Goal: Task Accomplishment & Management: Manage account settings

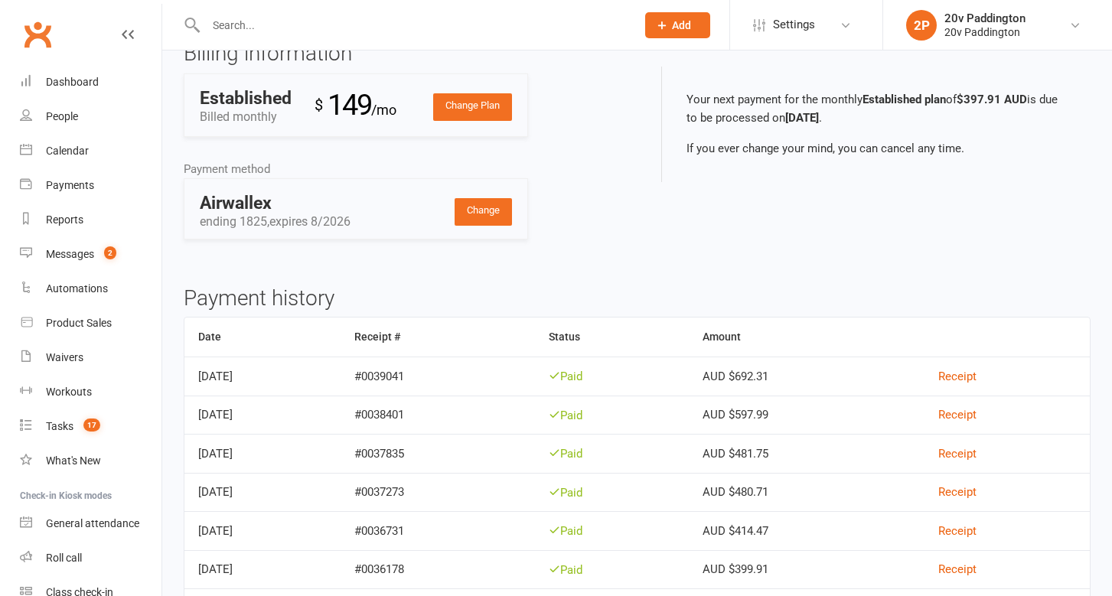
scroll to position [35, 0]
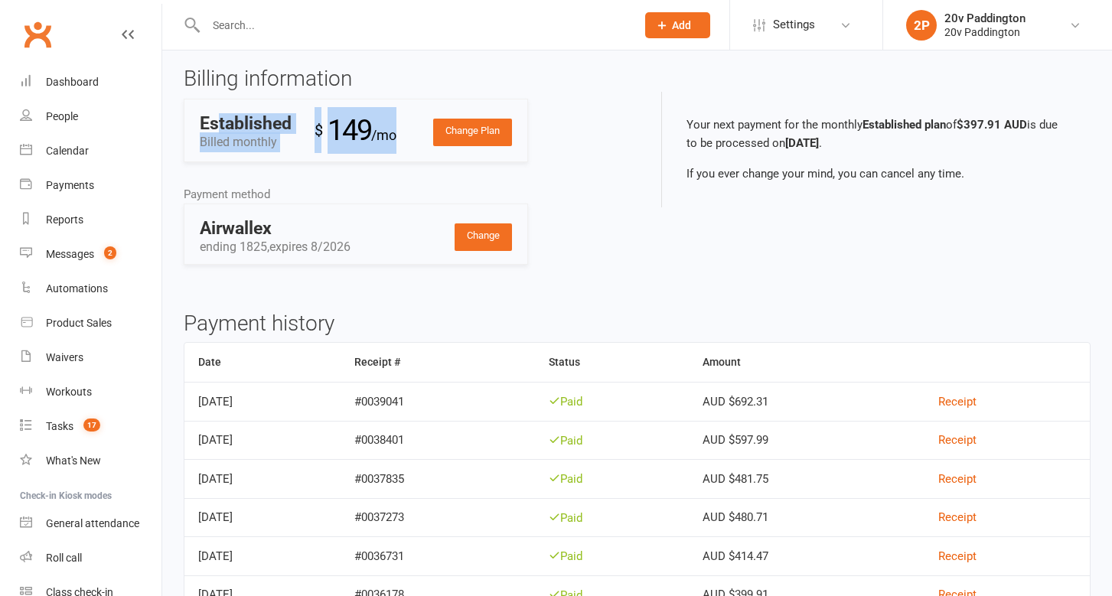
drag, startPoint x: 220, startPoint y: 122, endPoint x: 371, endPoint y: 162, distance: 155.9
click at [371, 162] on div "Billing information Change Plan Established Billed monthly $ 149 /mo Payment me…" at bounding box center [404, 177] width 465 height 220
click at [385, 140] on span "/mo" at bounding box center [383, 135] width 25 height 16
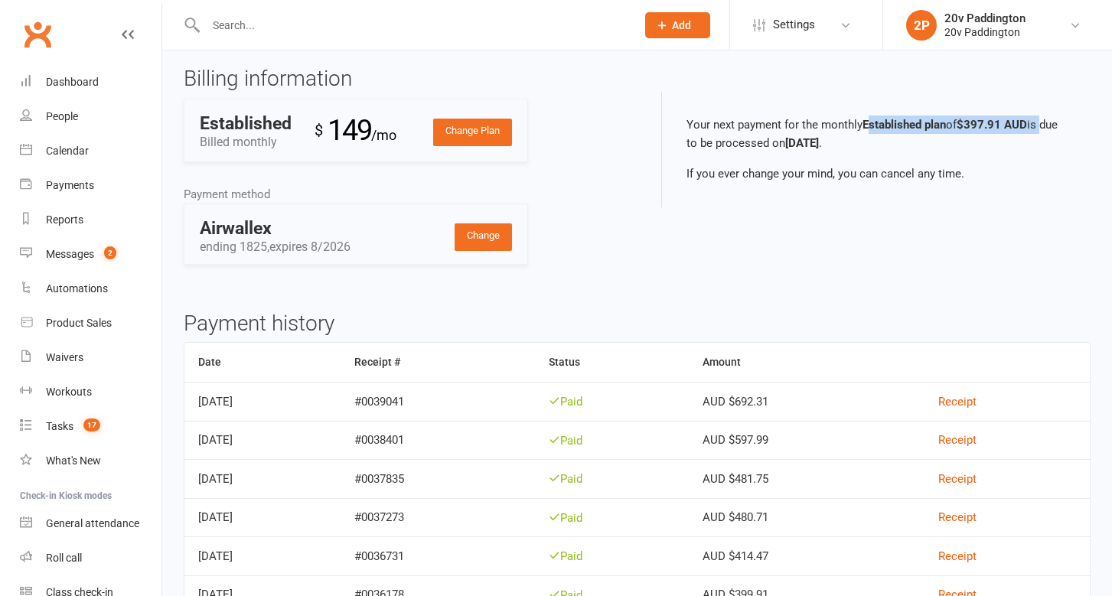
drag, startPoint x: 873, startPoint y: 117, endPoint x: 1055, endPoint y: 129, distance: 182.5
click at [1055, 129] on p "Your next payment for the monthly Established plan of $397.91 AUD is due to be …" at bounding box center [876, 134] width 380 height 37
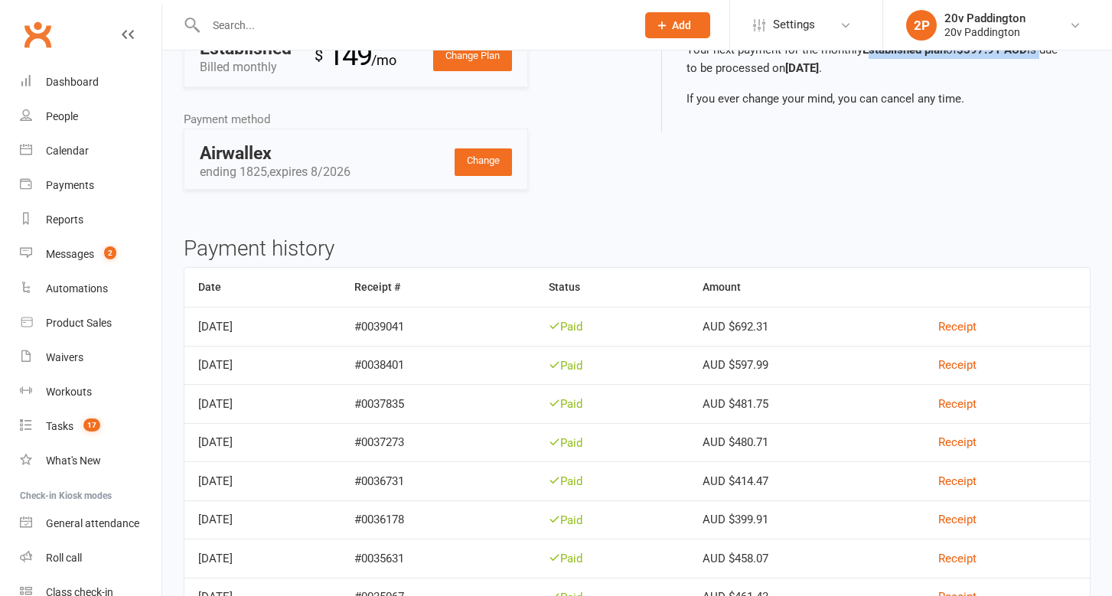
scroll to position [157, 0]
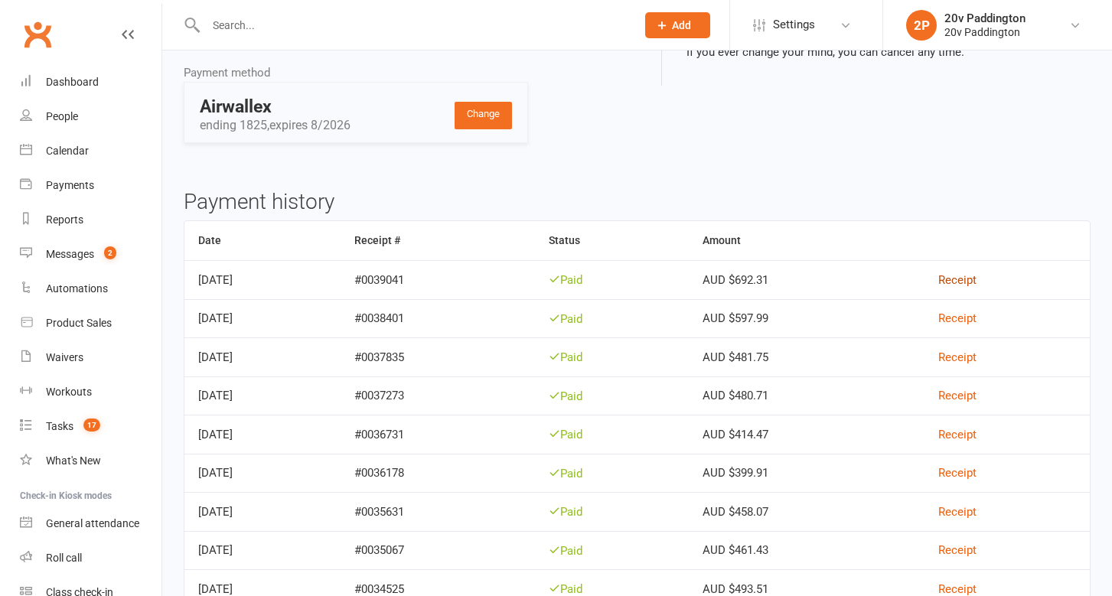
click at [976, 286] on link "Receipt" at bounding box center [957, 280] width 38 height 14
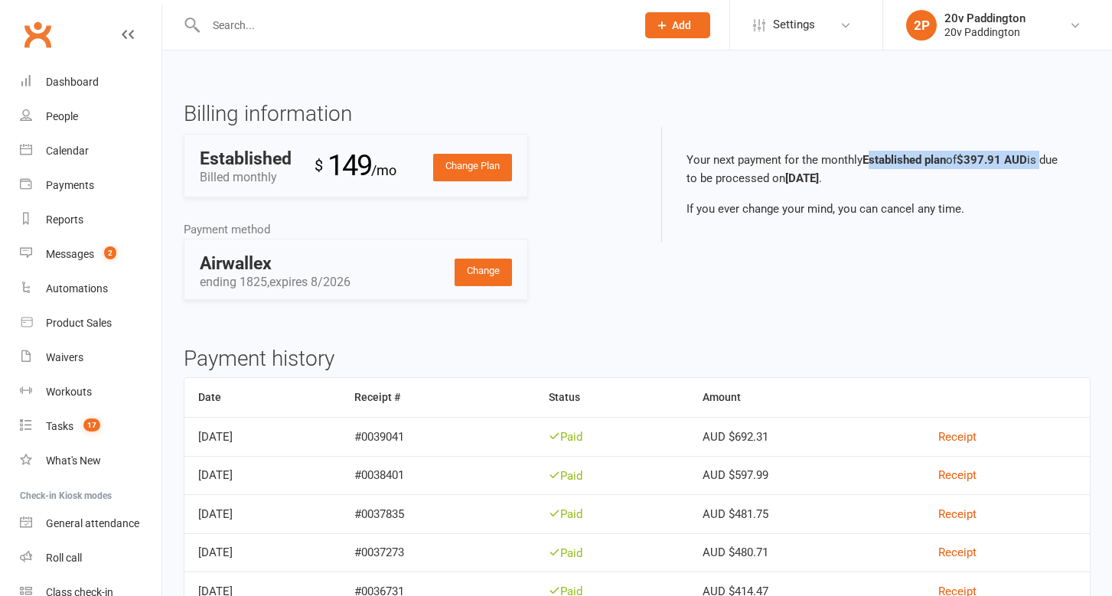
click at [784, 275] on div "Billing information Change Plan Established Billed monthly $ 149 /mo Payment me…" at bounding box center [637, 213] width 930 height 220
drag, startPoint x: 784, startPoint y: 275, endPoint x: 784, endPoint y: 256, distance: 19.1
click at [784, 249] on div "Billing information Change Plan Established Billed monthly $ 149 /mo Payment me…" at bounding box center [637, 213] width 930 height 220
click at [764, 357] on h3 "Payment history" at bounding box center [637, 359] width 907 height 24
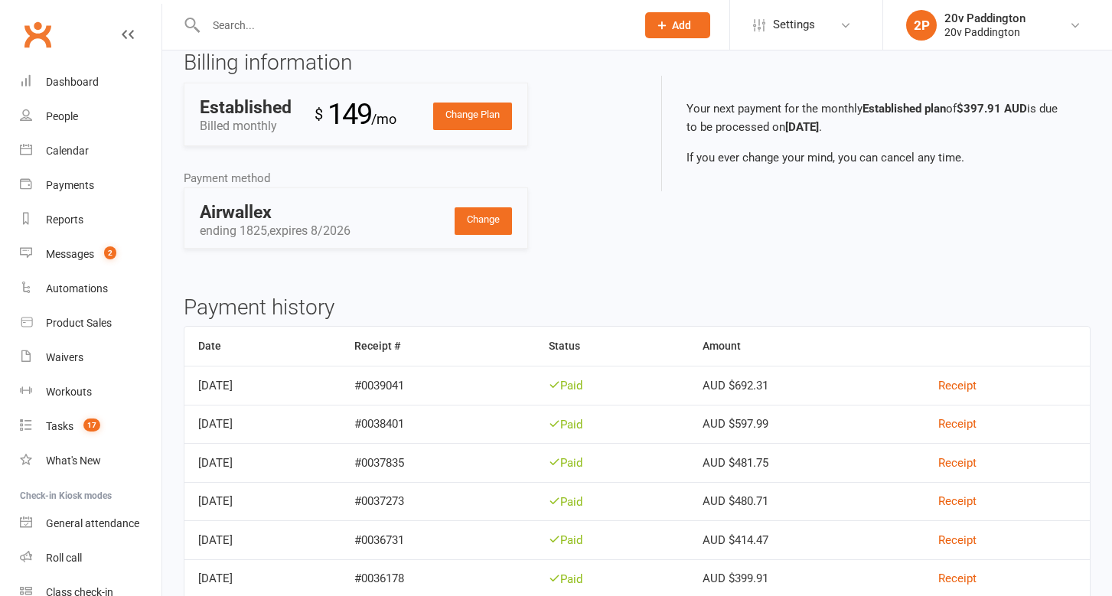
scroll to position [46, 0]
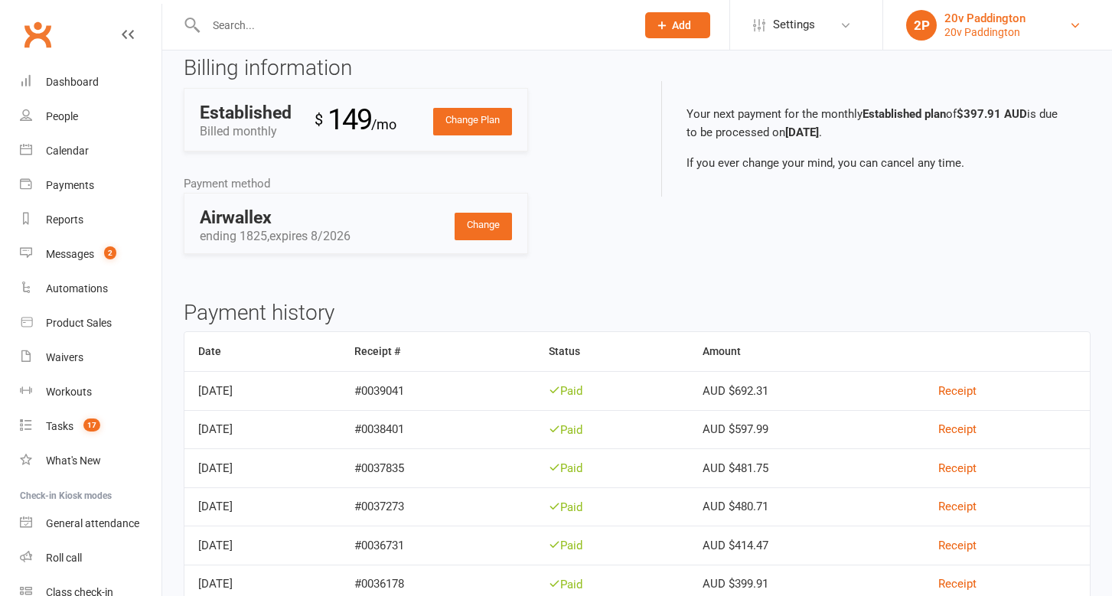
click at [963, 29] on div "20v Paddington" at bounding box center [984, 32] width 81 height 14
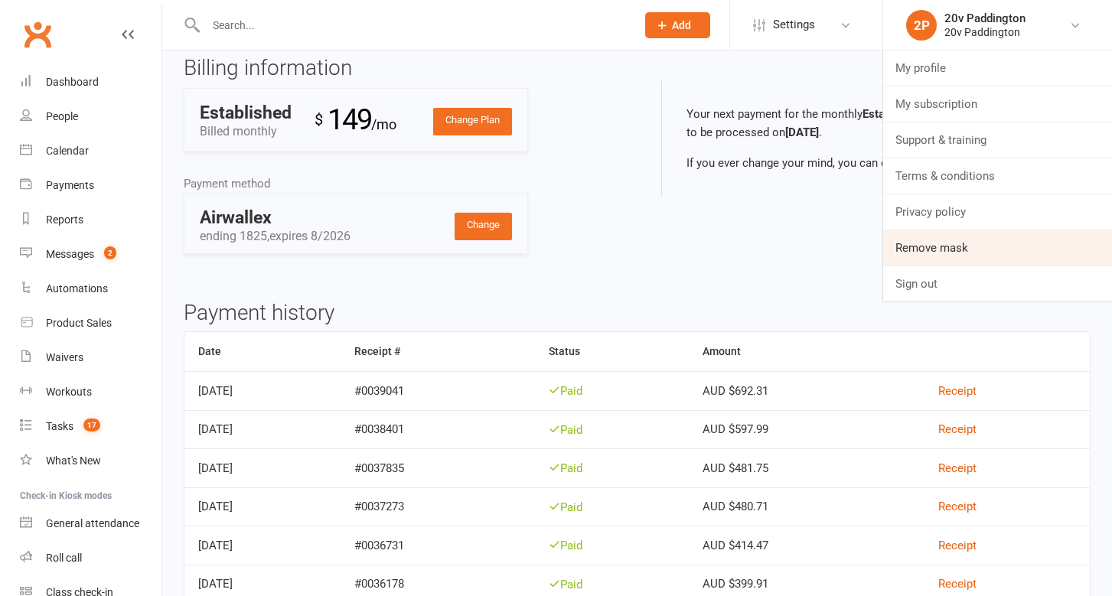
click at [953, 250] on link "Remove mask" at bounding box center [997, 247] width 229 height 35
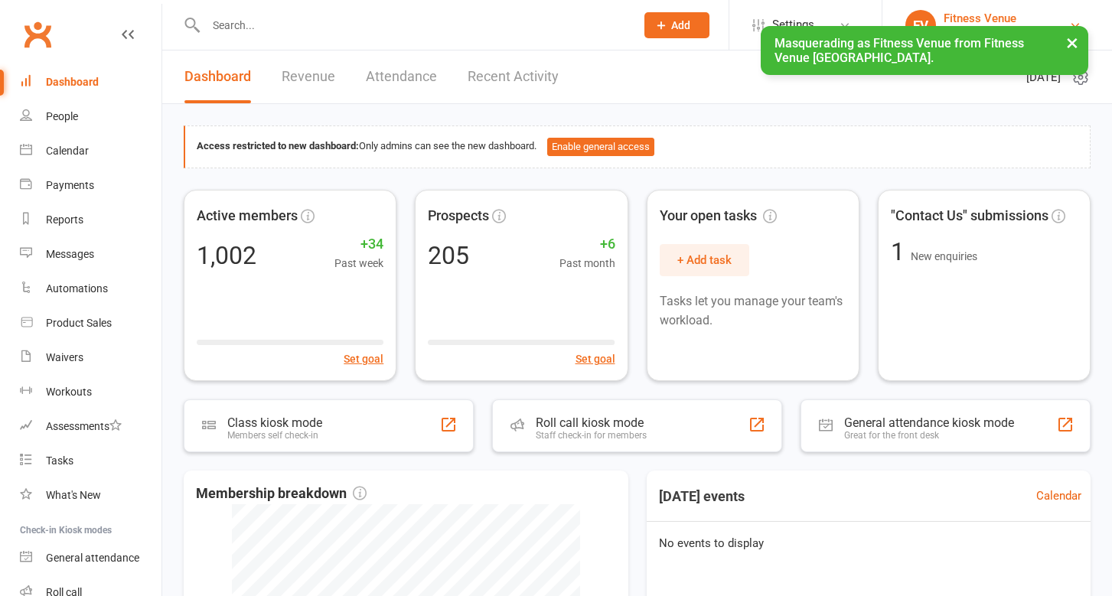
click at [1008, 15] on div "Fitness Venue" at bounding box center [1006, 18] width 125 height 14
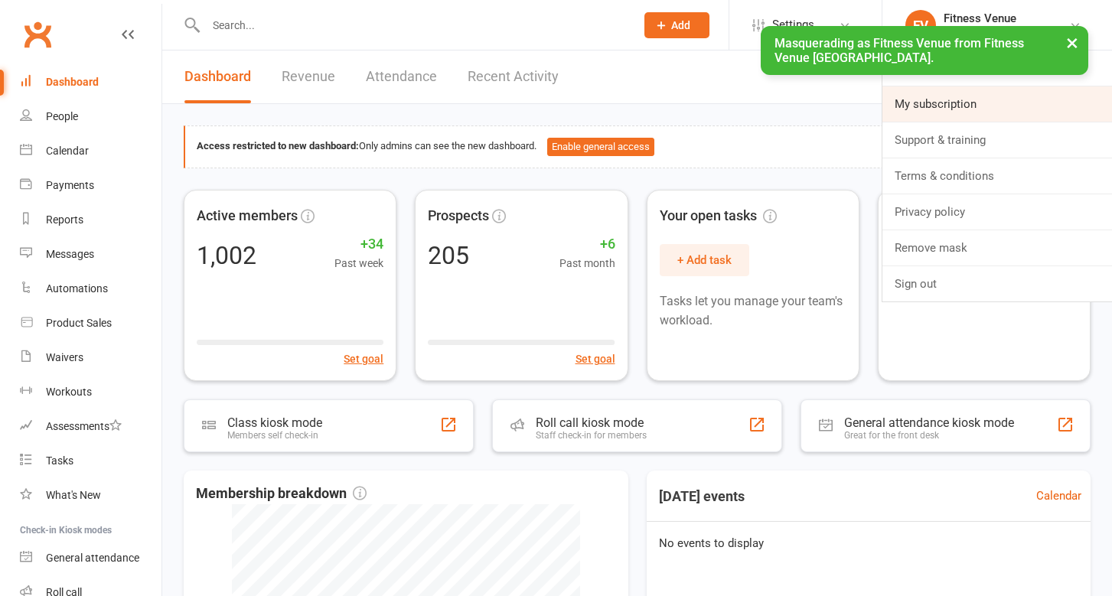
click at [968, 109] on link "My subscription" at bounding box center [997, 103] width 230 height 35
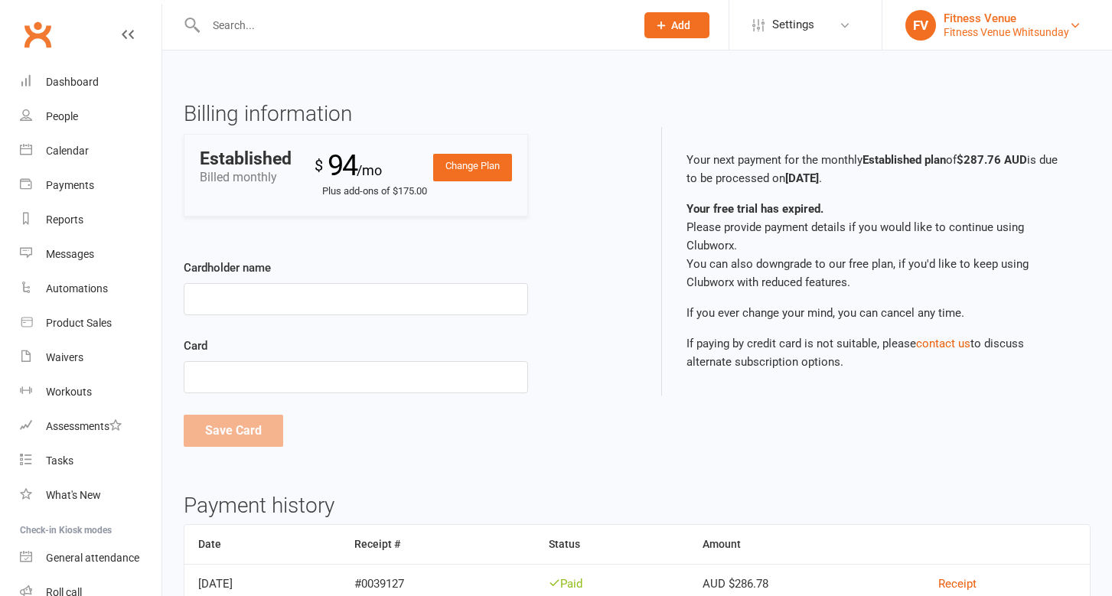
click at [993, 31] on div "Fitness Venue Whitsunday" at bounding box center [1006, 32] width 125 height 14
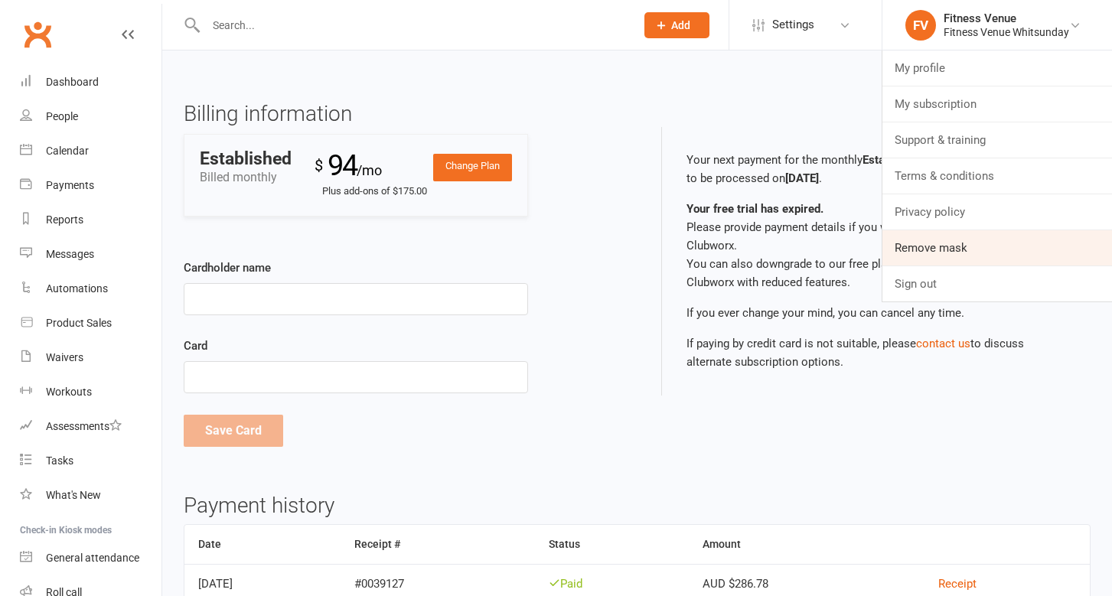
click at [945, 253] on link "Remove mask" at bounding box center [997, 247] width 230 height 35
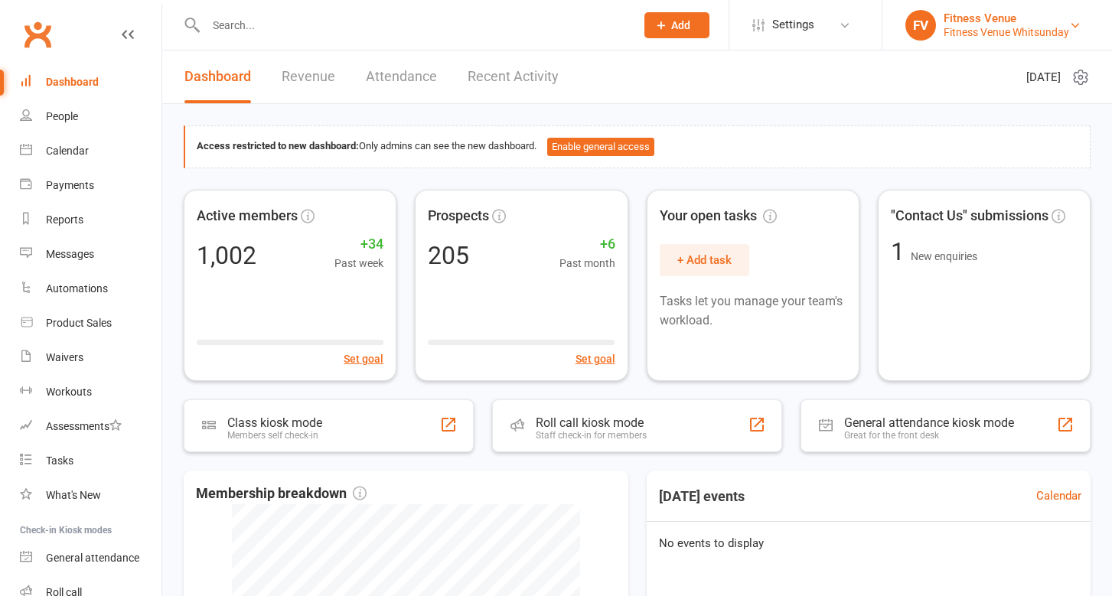
click at [989, 34] on div "Fitness Venue Whitsunday" at bounding box center [1006, 32] width 125 height 14
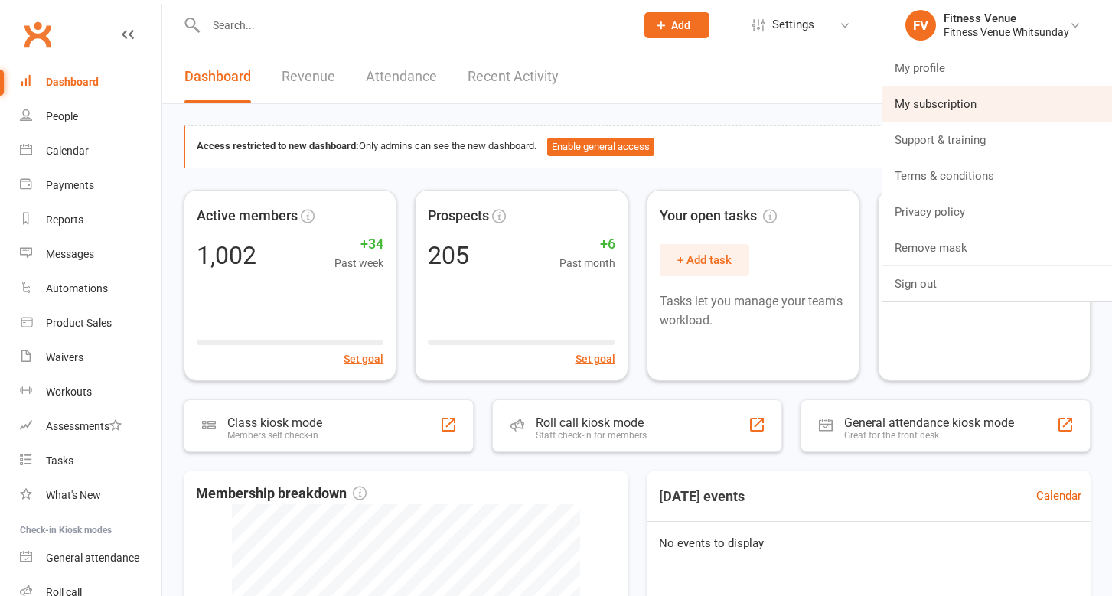
click at [963, 111] on link "My subscription" at bounding box center [997, 103] width 230 height 35
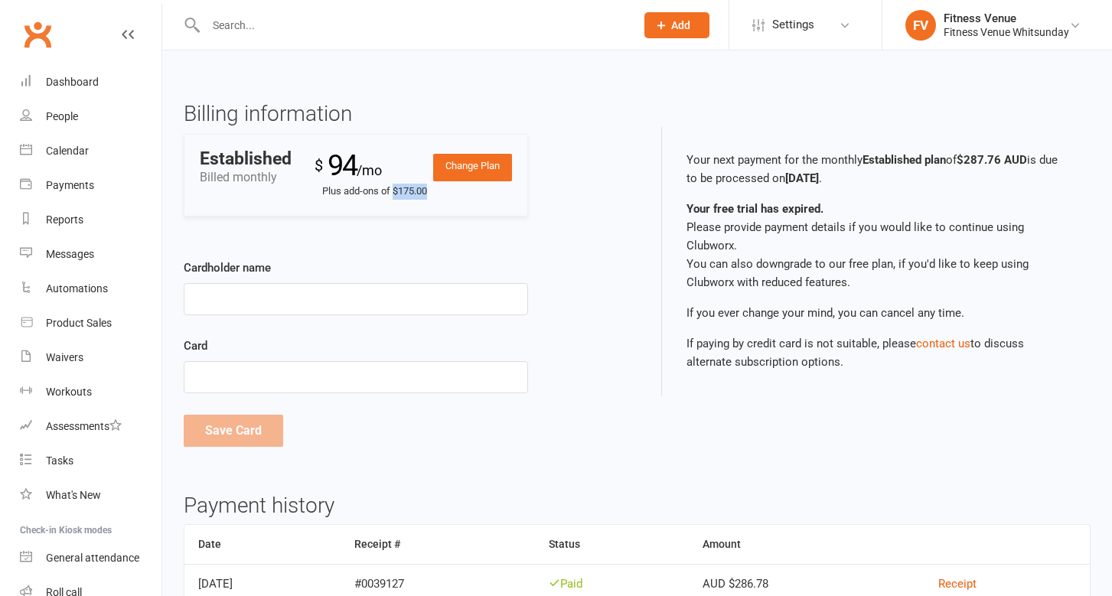
drag, startPoint x: 394, startPoint y: 191, endPoint x: 439, endPoint y: 194, distance: 45.2
click at [439, 194] on small "Plus add-ons of $175.00" at bounding box center [417, 192] width 191 height 16
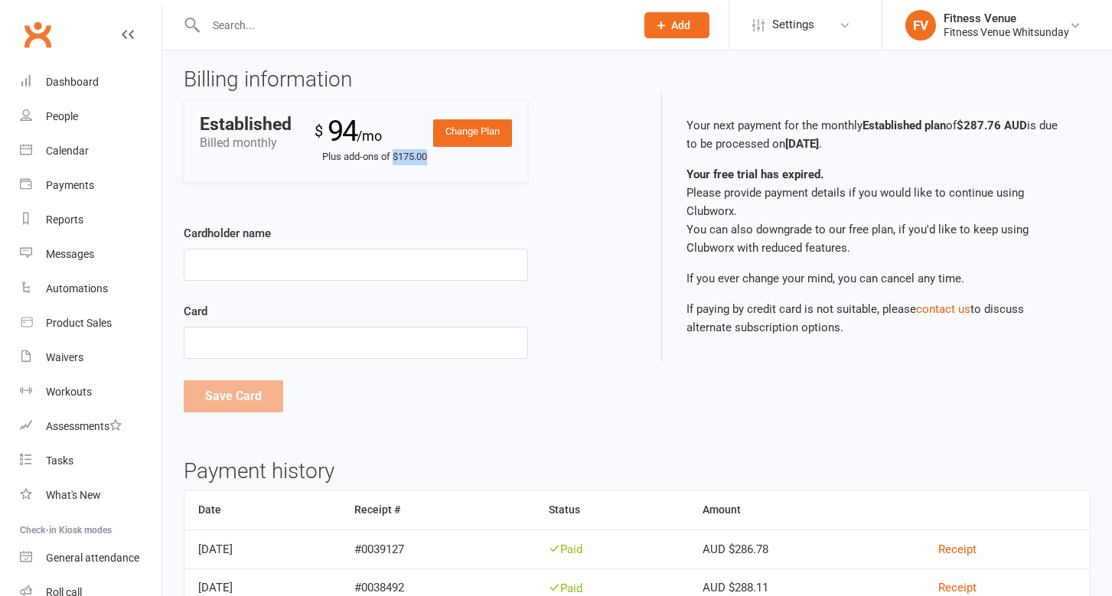
scroll to position [33, 0]
click at [594, 188] on div "Billing information Change Plan Established Billed monthly $ 94 /mo Plus add-on…" at bounding box center [404, 253] width 465 height 367
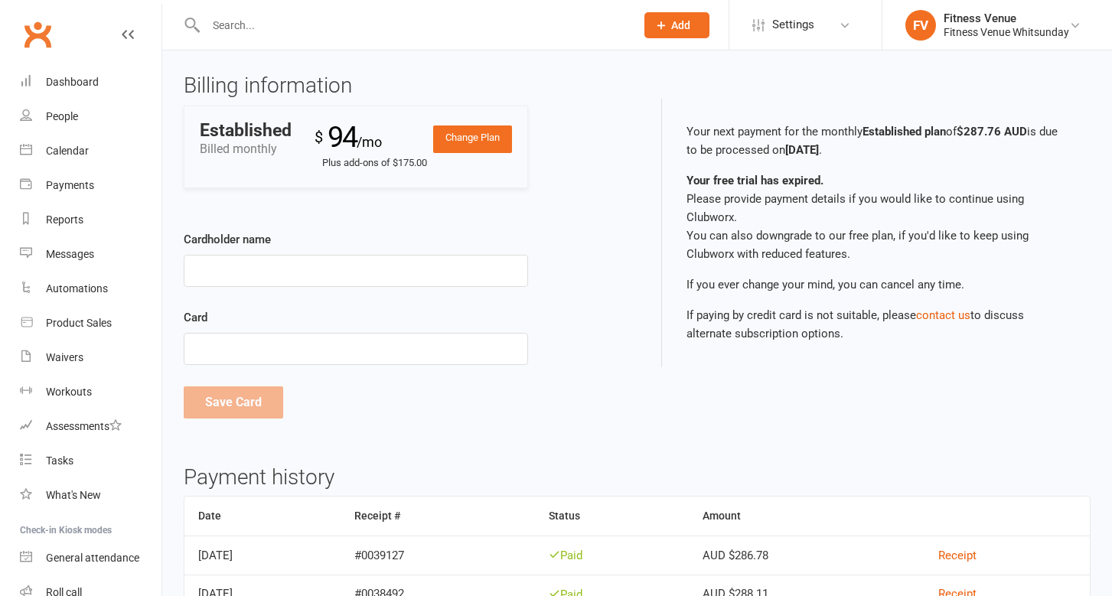
scroll to position [29, 0]
drag, startPoint x: 205, startPoint y: 131, endPoint x: 279, endPoint y: 133, distance: 73.5
click at [279, 133] on div "Established" at bounding box center [246, 130] width 92 height 18
drag, startPoint x: 338, startPoint y: 164, endPoint x: 442, endPoint y: 165, distance: 104.1
click at [442, 165] on small "Plus add-ons of $175.00" at bounding box center [417, 163] width 191 height 16
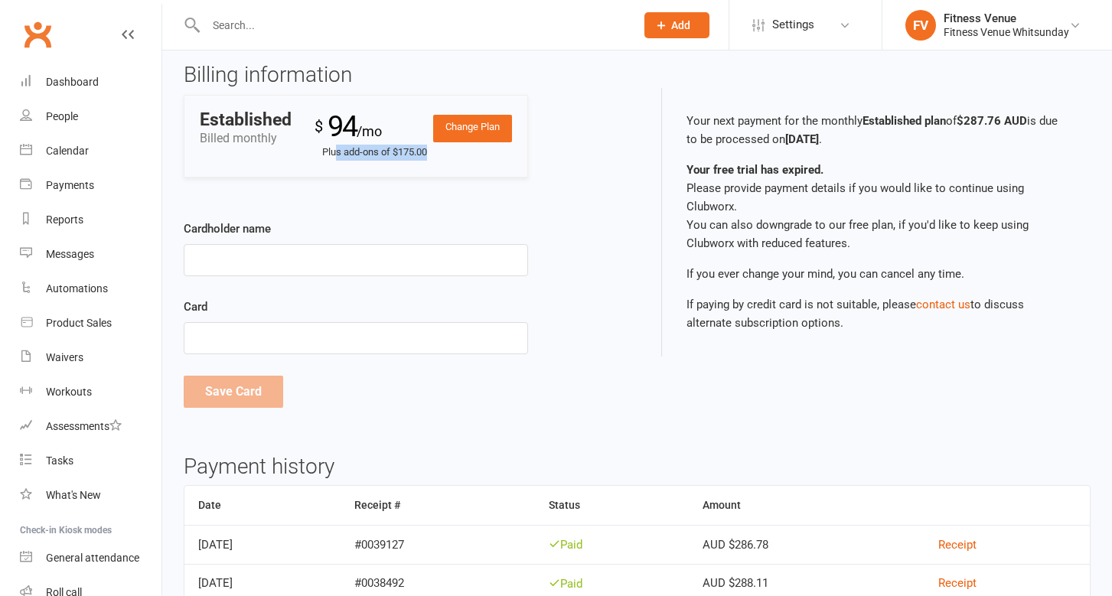
scroll to position [0, 0]
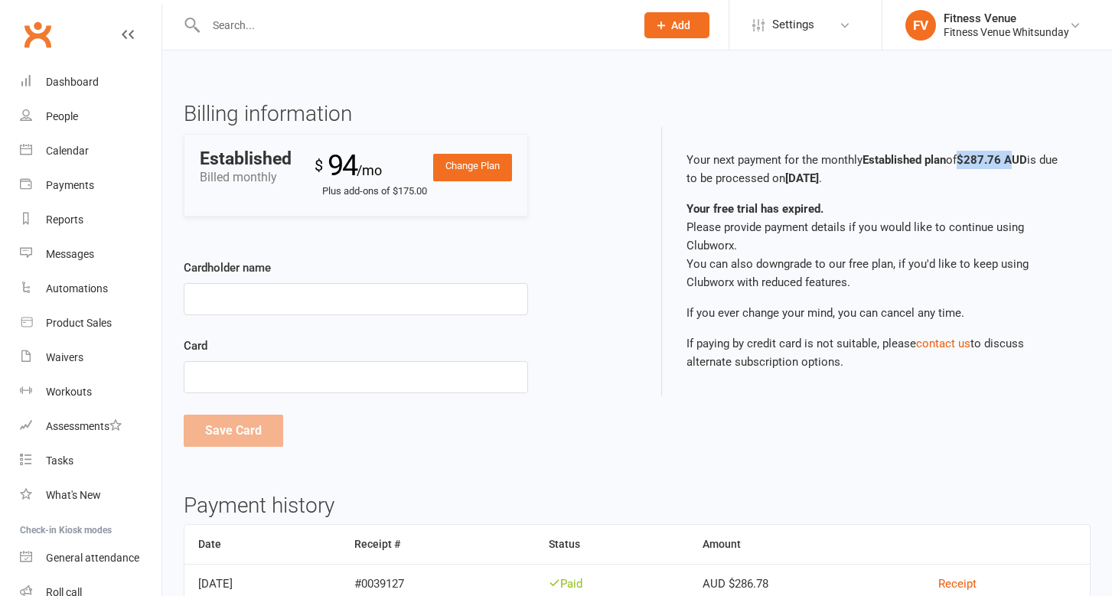
drag, startPoint x: 968, startPoint y: 160, endPoint x: 1017, endPoint y: 160, distance: 49.0
click at [1017, 160] on b "$287.76 AUD" at bounding box center [992, 160] width 70 height 14
drag, startPoint x: 967, startPoint y: 160, endPoint x: 1012, endPoint y: 161, distance: 45.2
click at [1012, 161] on b "$287.76 AUD" at bounding box center [992, 160] width 70 height 14
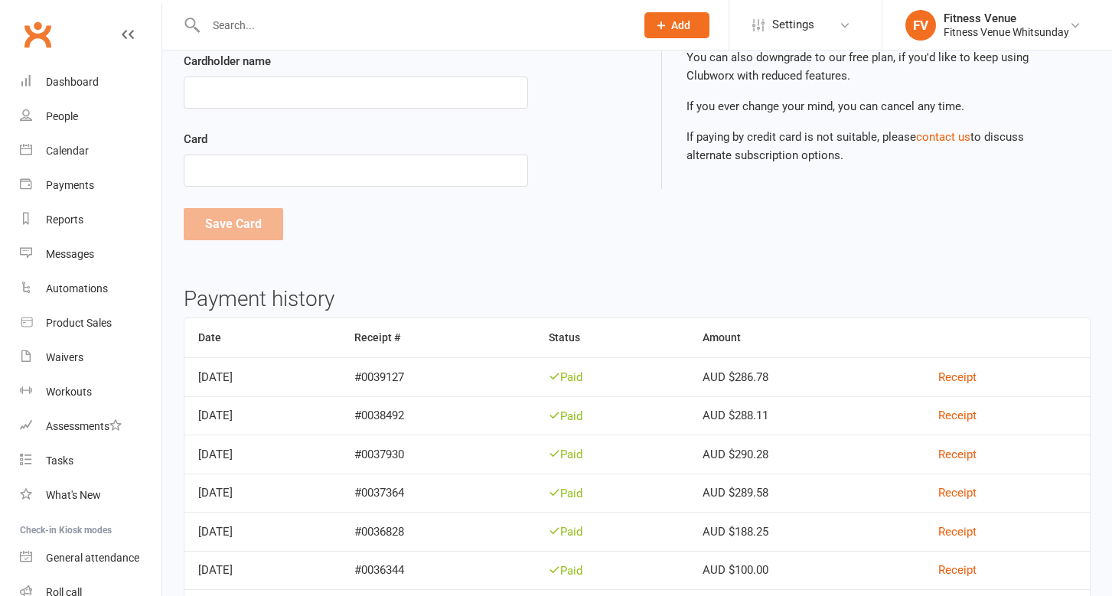
scroll to position [214, 0]
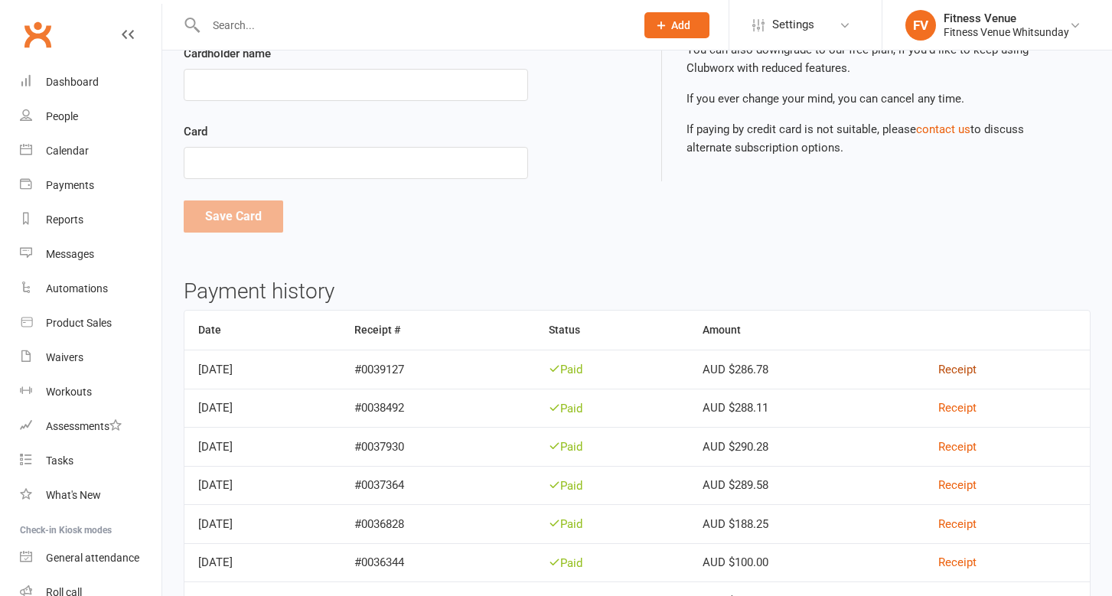
click at [976, 371] on link "Receipt" at bounding box center [957, 370] width 38 height 14
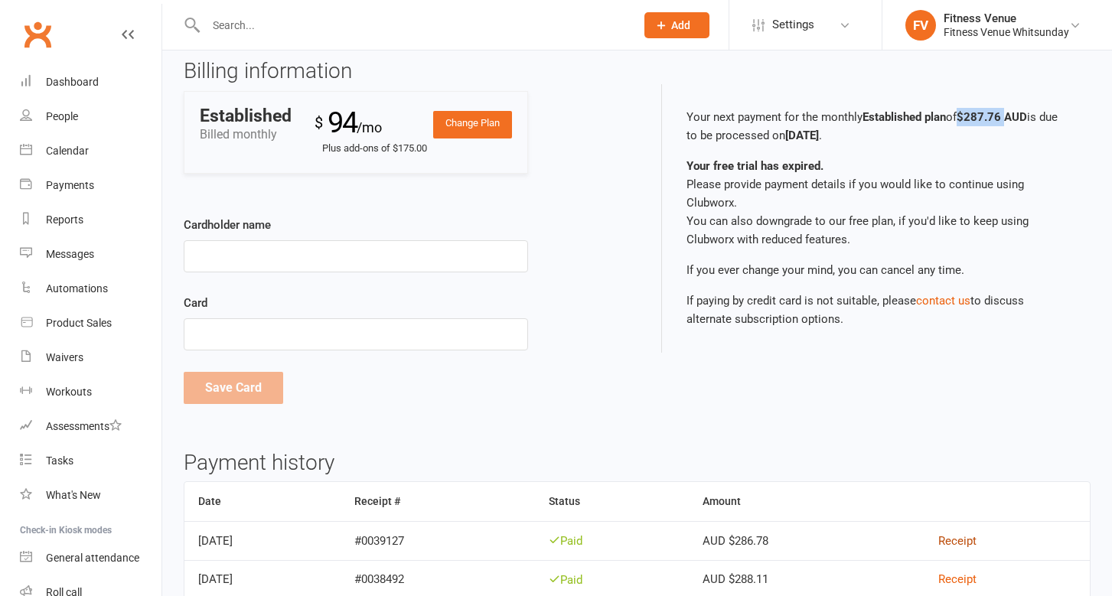
scroll to position [88, 0]
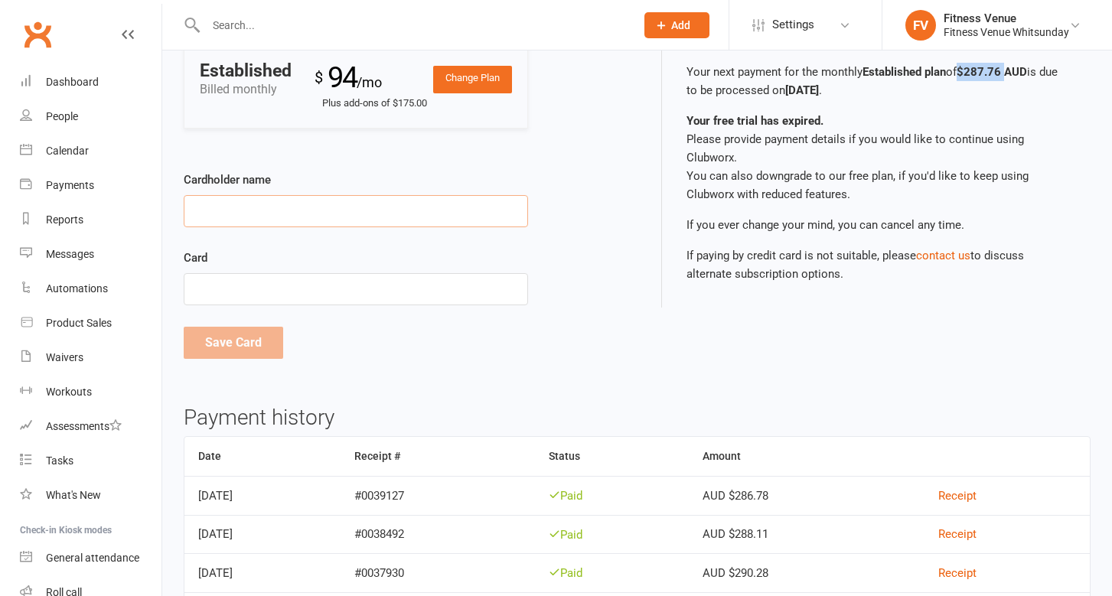
click at [337, 203] on input "Cardholder name" at bounding box center [356, 211] width 344 height 32
click at [357, 148] on div "Billing information Change Plan Established Billed monthly $ 94 /mo Plus add-on…" at bounding box center [404, 198] width 465 height 367
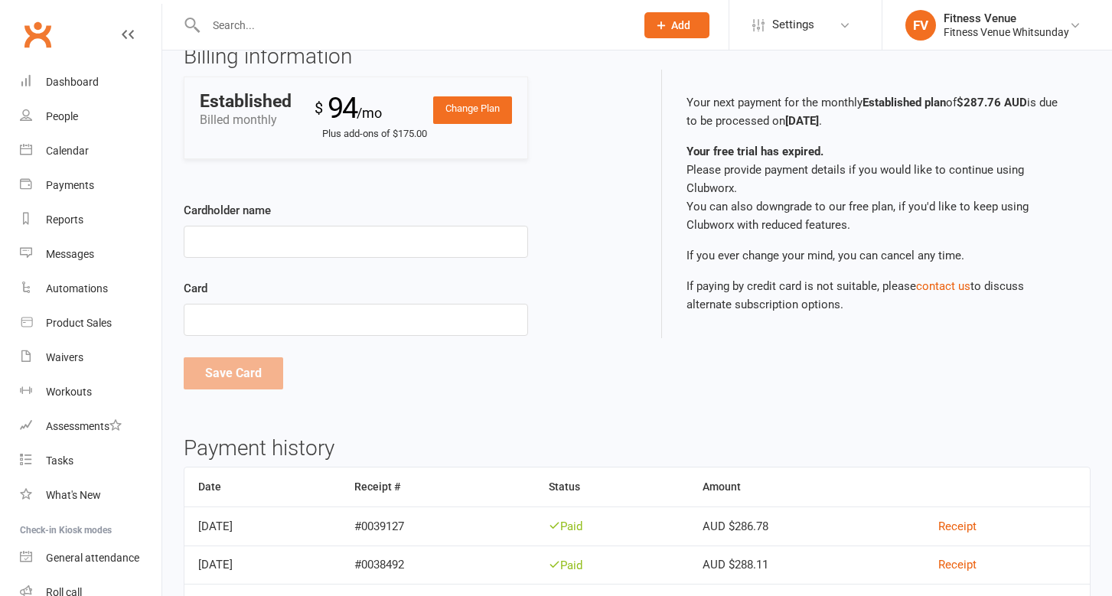
scroll to position [0, 0]
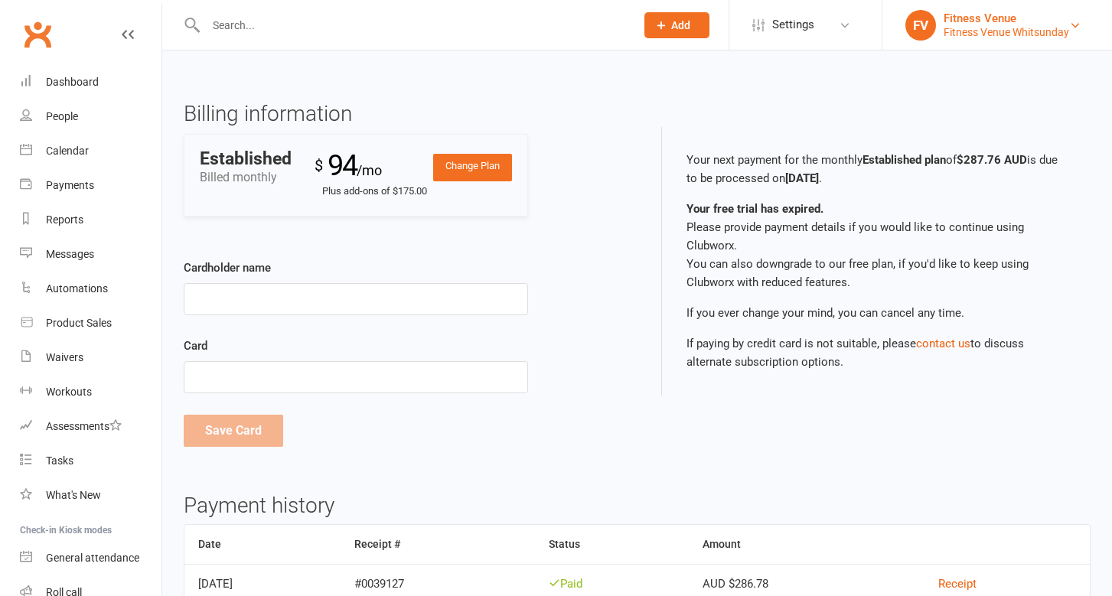
click at [999, 33] on div "Fitness Venue Whitsunday" at bounding box center [1006, 32] width 125 height 14
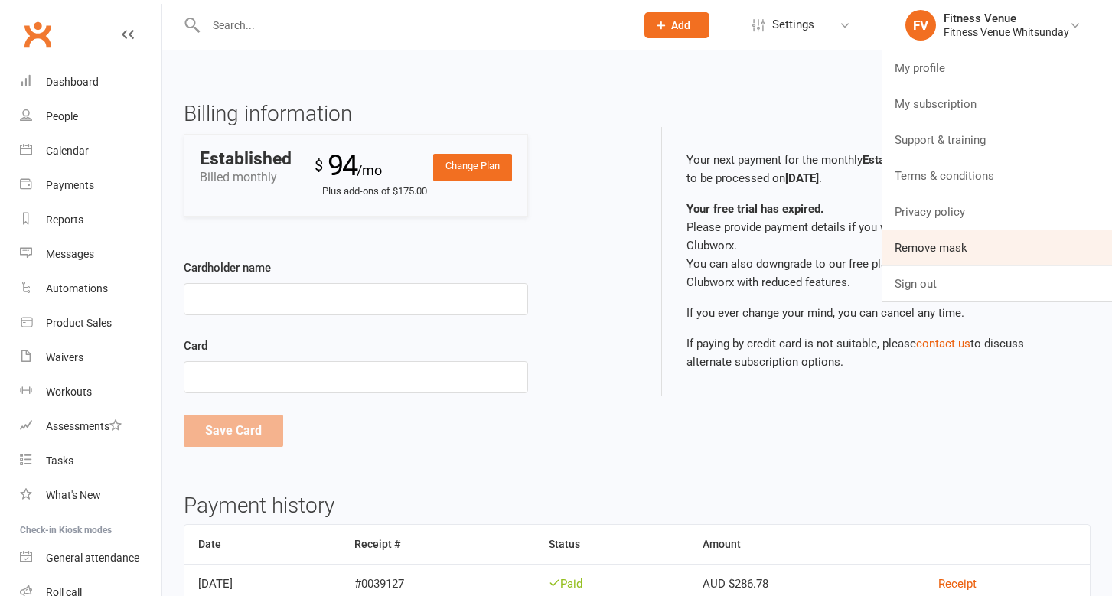
click at [948, 245] on link "Remove mask" at bounding box center [997, 247] width 230 height 35
